Goal: Check status: Check status

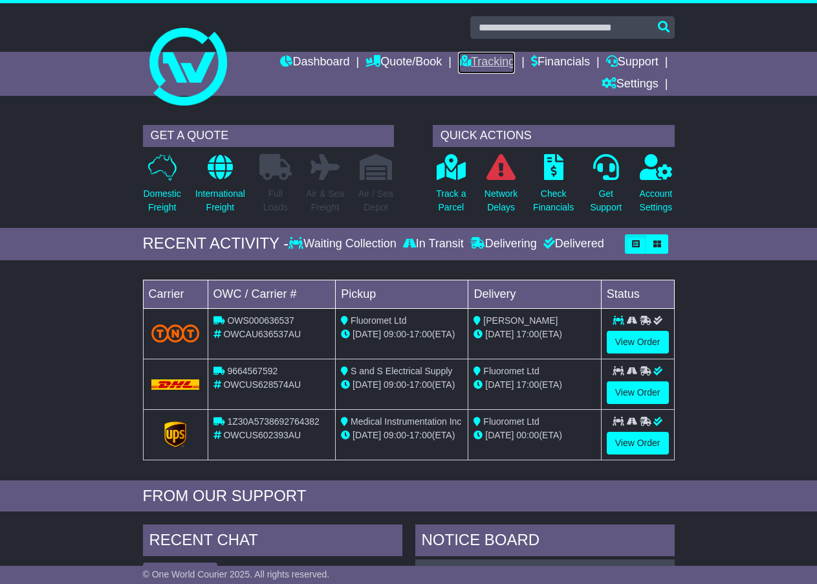
click at [485, 58] on link "Tracking" at bounding box center [486, 63] width 57 height 22
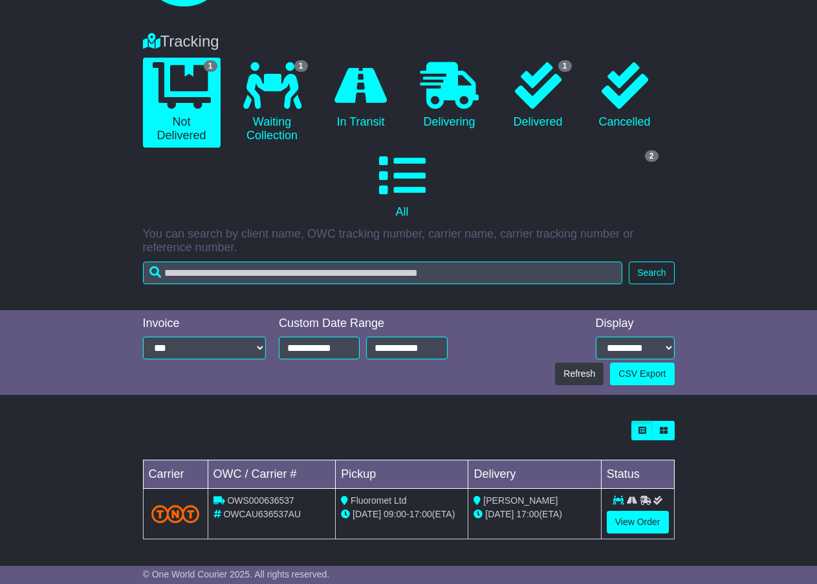
scroll to position [100, 0]
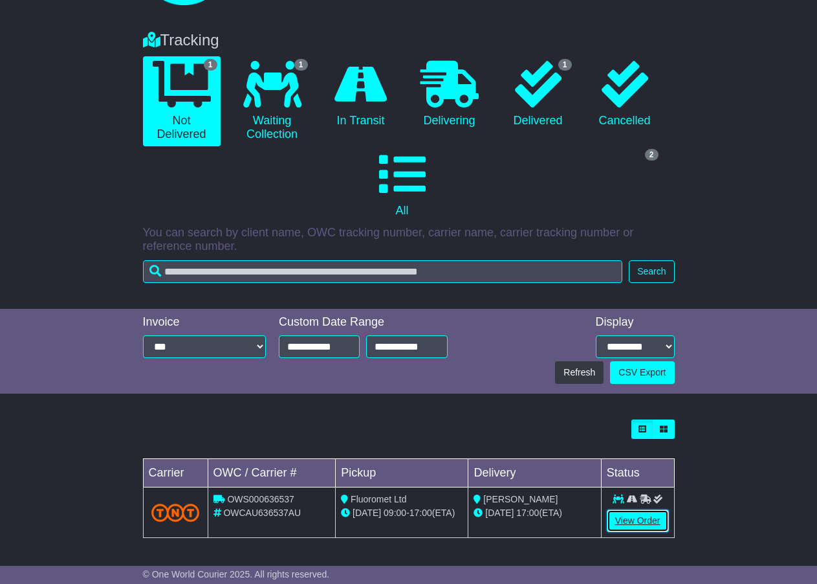
click at [637, 520] on link "View Order" at bounding box center [638, 520] width 62 height 23
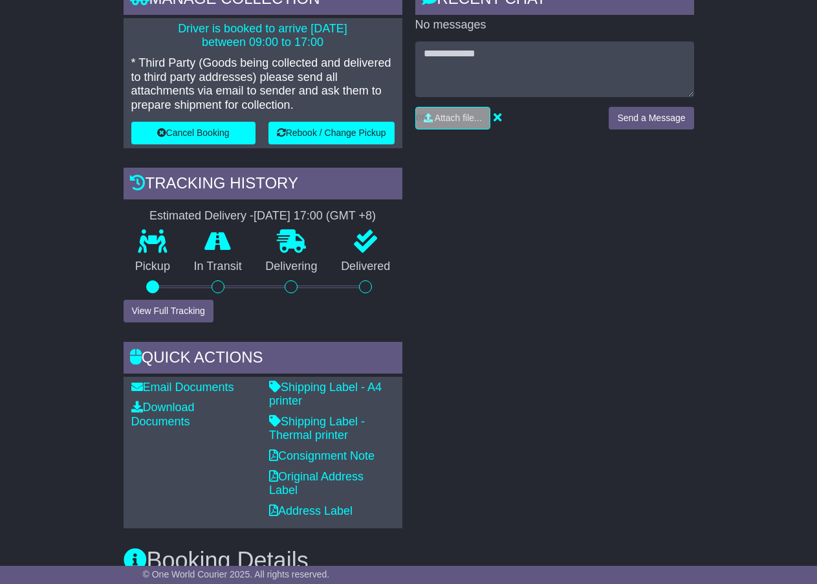
scroll to position [388, 0]
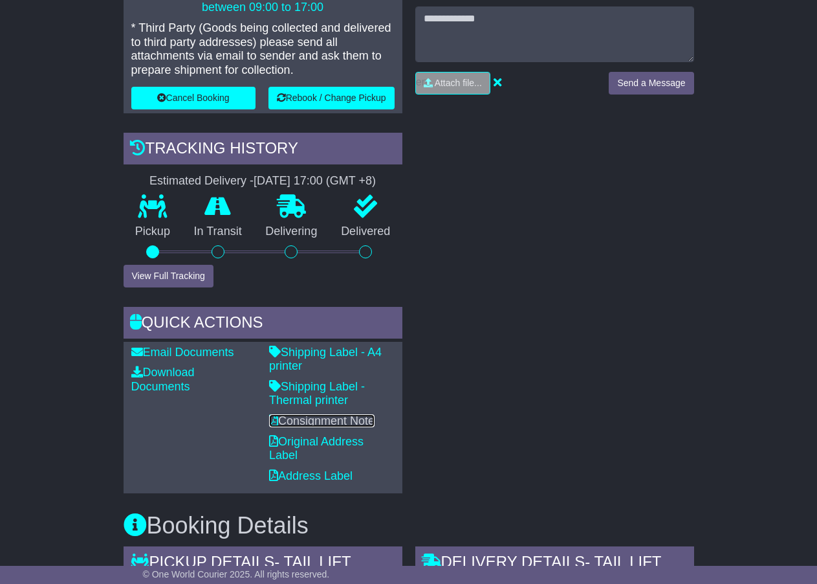
click at [350, 418] on link "Consignment Note" at bounding box center [321, 420] width 105 height 13
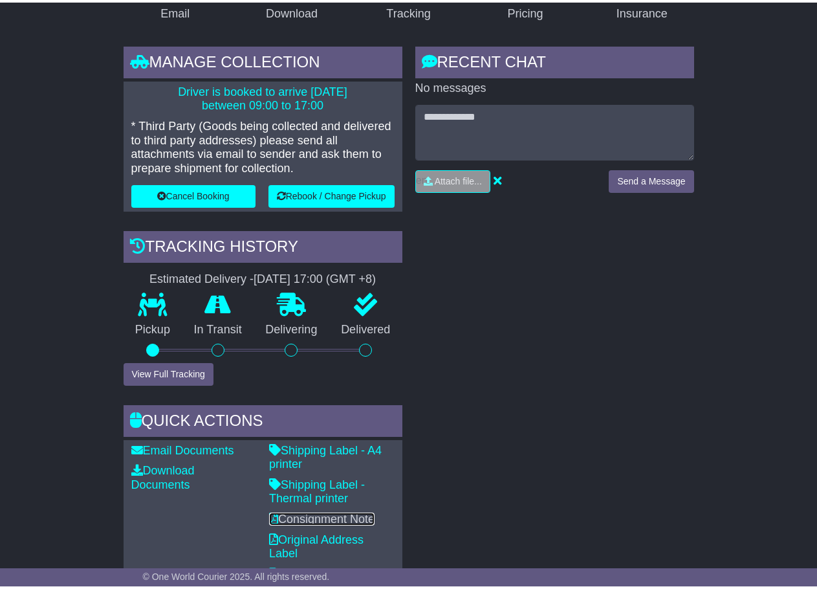
scroll to position [65, 0]
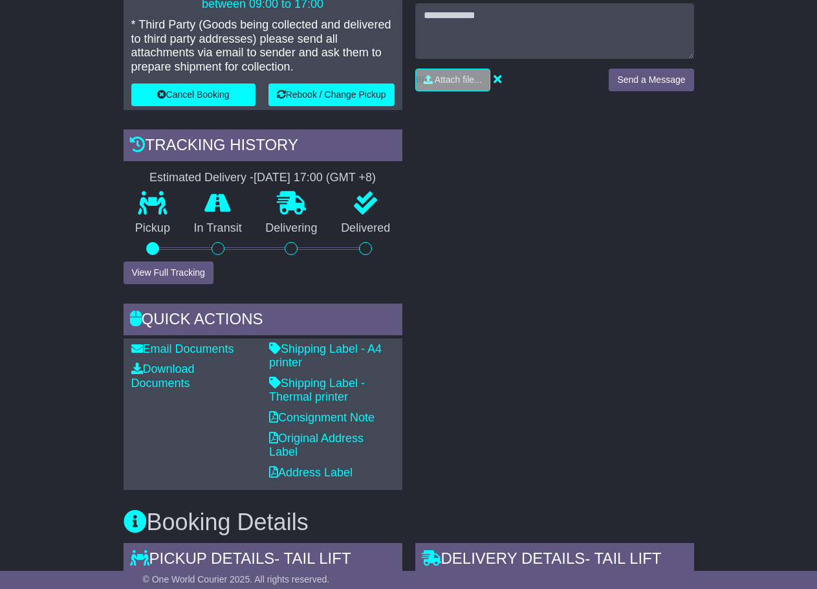
scroll to position [453, 0]
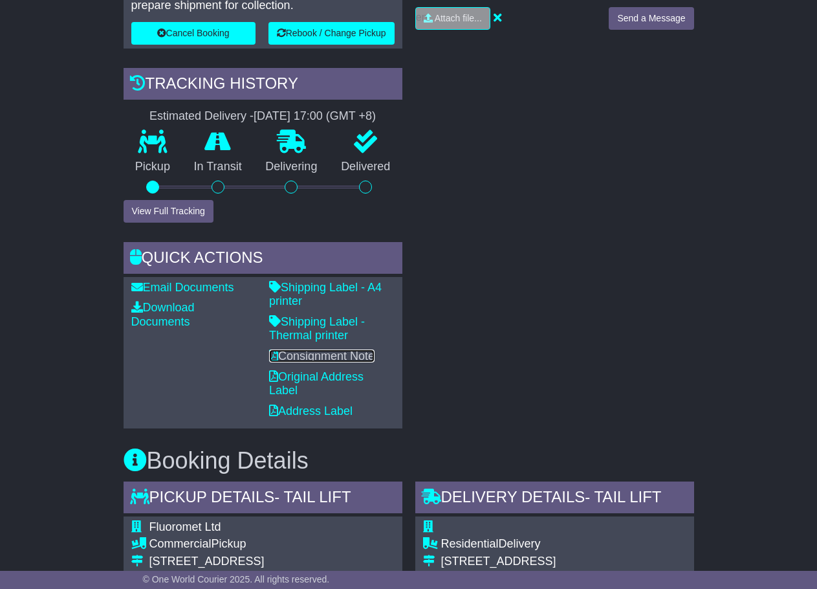
click at [344, 355] on link "Consignment Note" at bounding box center [321, 355] width 105 height 13
